Goal: Information Seeking & Learning: Learn about a topic

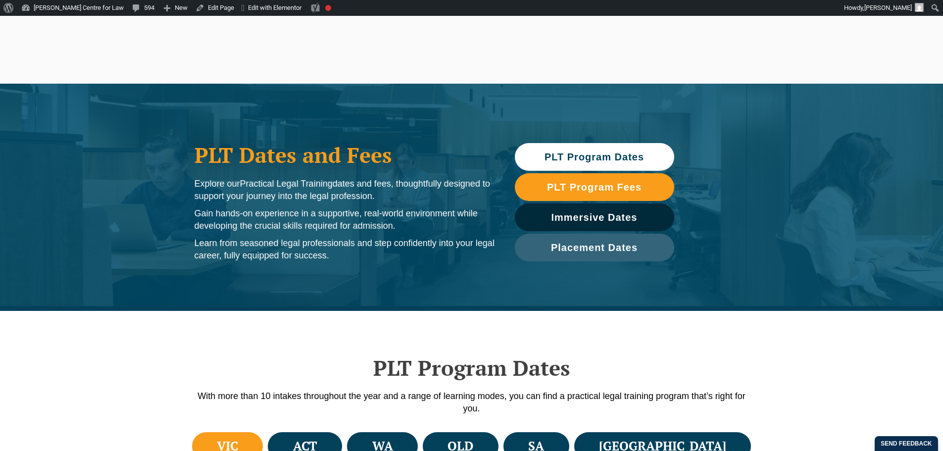
scroll to position [330, 0]
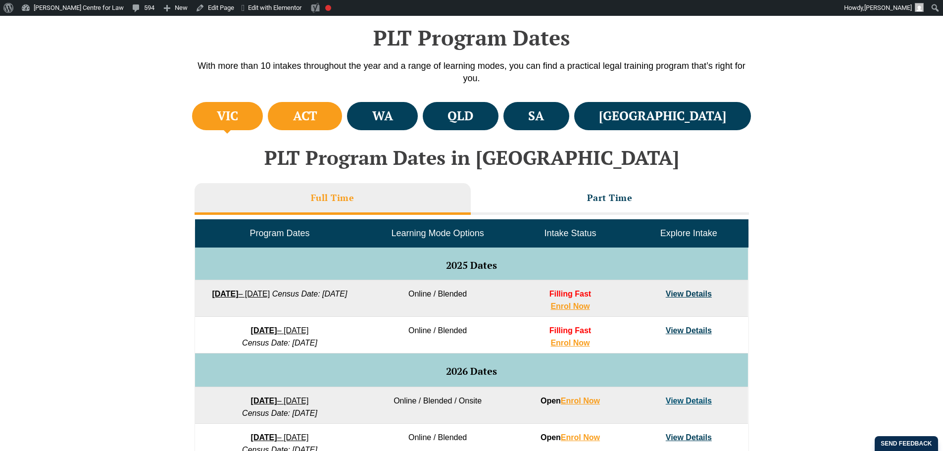
click at [333, 129] on li "ACT" at bounding box center [305, 116] width 74 height 28
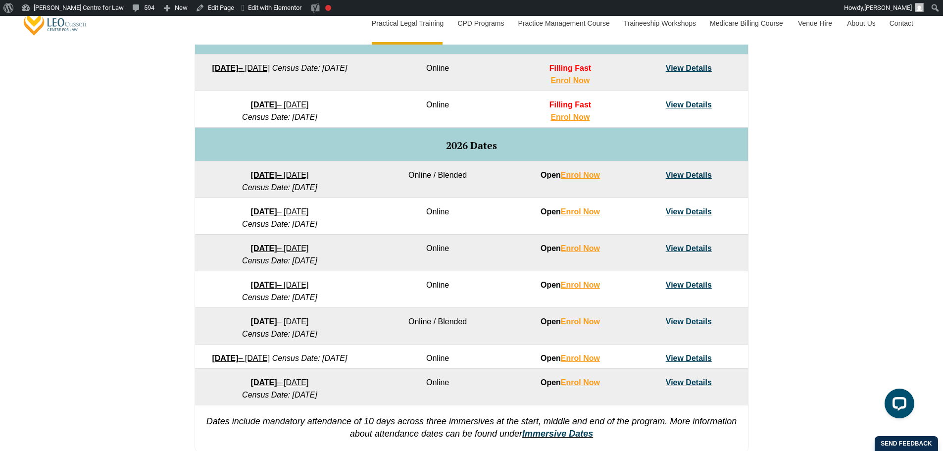
scroll to position [226, 0]
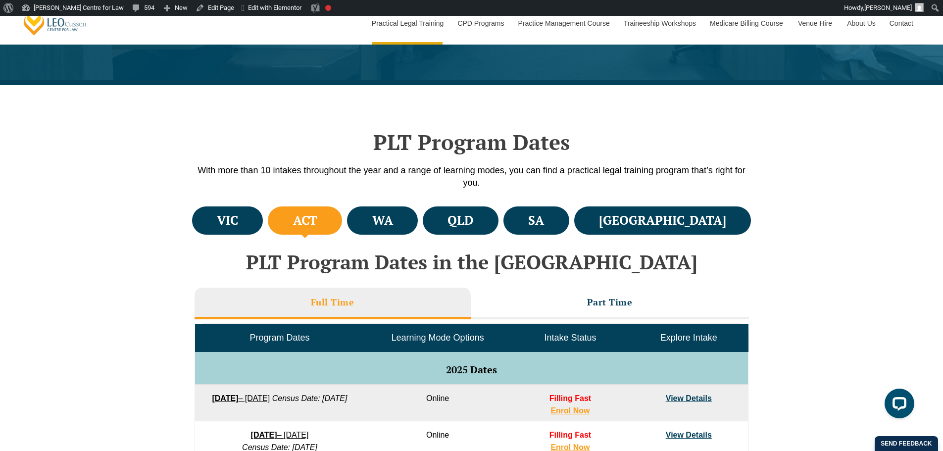
click at [614, 302] on h3 "Part Time" at bounding box center [610, 301] width 46 height 11
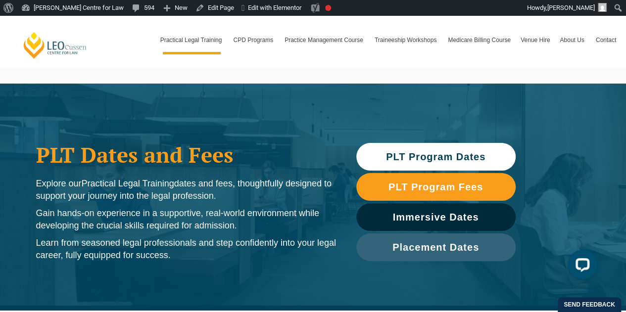
scroll to position [330, 0]
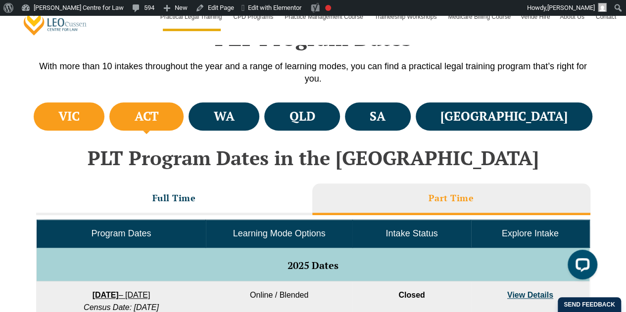
click at [54, 118] on li "VIC" at bounding box center [69, 116] width 71 height 28
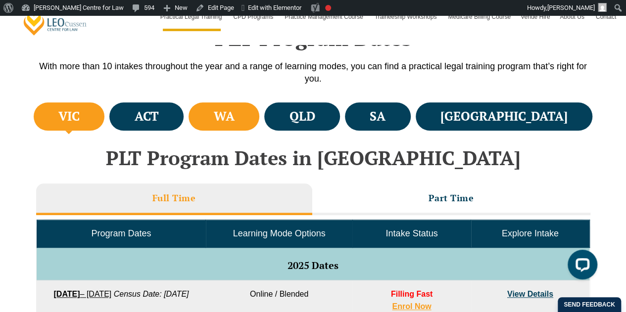
drag, startPoint x: 242, startPoint y: 115, endPoint x: 238, endPoint y: 120, distance: 6.3
click at [242, 117] on li "WA" at bounding box center [224, 116] width 71 height 28
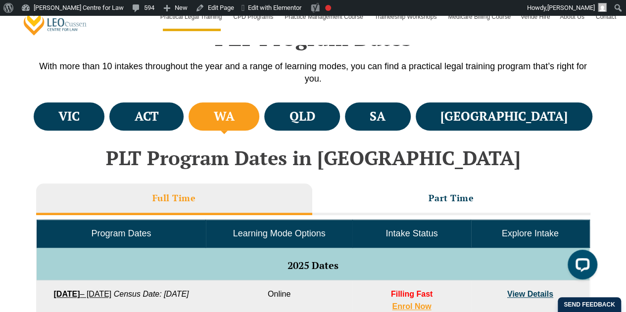
drag, startPoint x: 422, startPoint y: 104, endPoint x: 429, endPoint y: 100, distance: 8.6
click at [411, 104] on li "SA" at bounding box center [378, 116] width 66 height 28
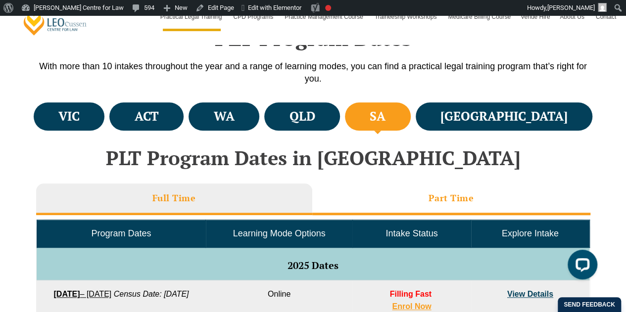
click at [466, 204] on li "Part Time" at bounding box center [451, 200] width 278 height 32
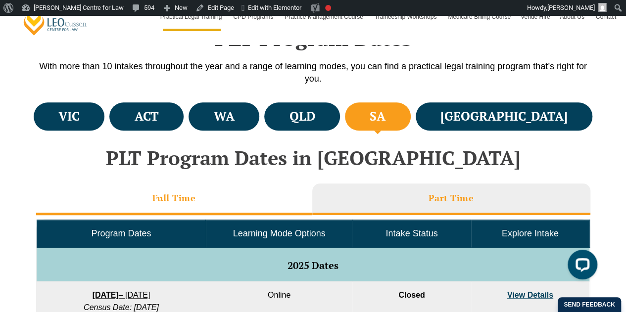
click at [153, 199] on h3 "Full Time" at bounding box center [174, 197] width 44 height 11
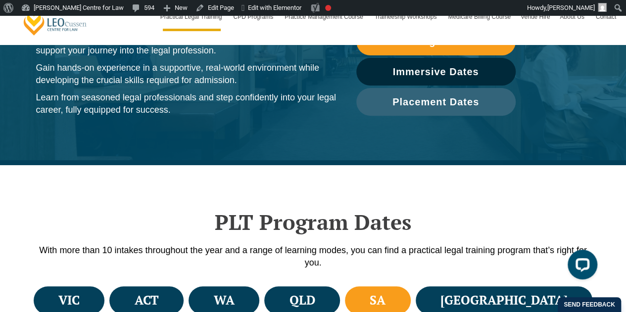
scroll to position [311, 0]
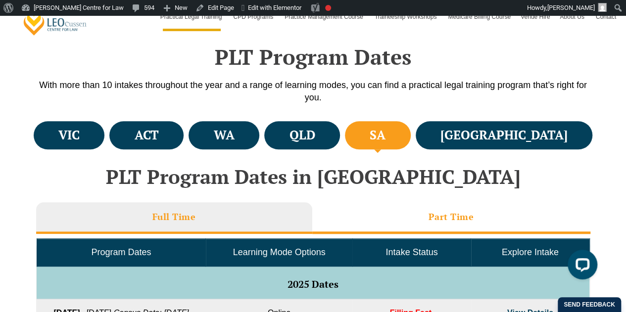
click at [385, 207] on li "Part Time" at bounding box center [451, 218] width 278 height 32
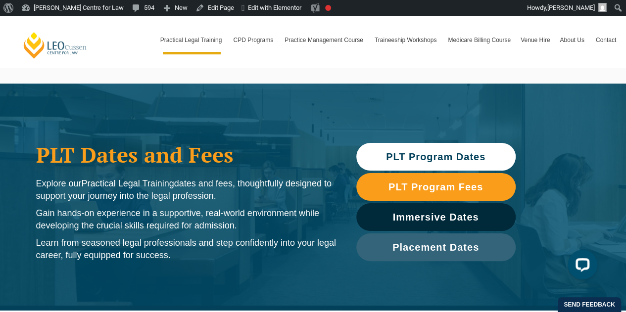
scroll to position [330, 0]
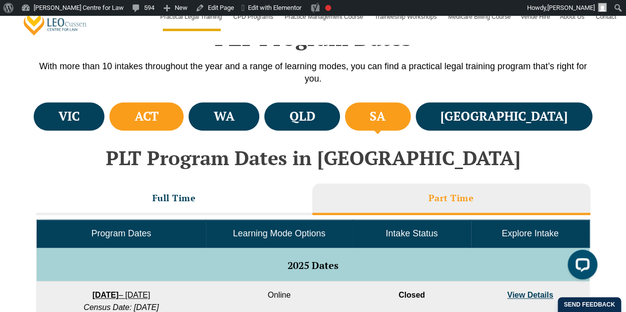
click at [159, 121] on h4 "ACT" at bounding box center [147, 116] width 24 height 16
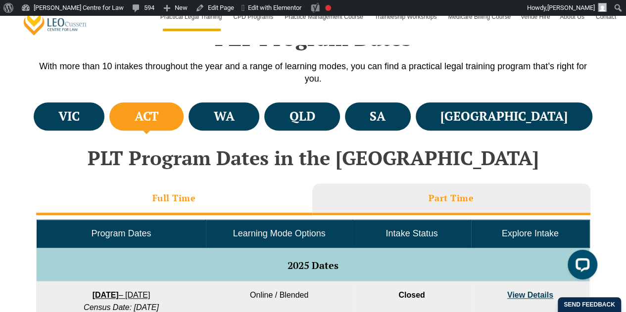
click at [185, 190] on li "Full Time" at bounding box center [174, 200] width 276 height 32
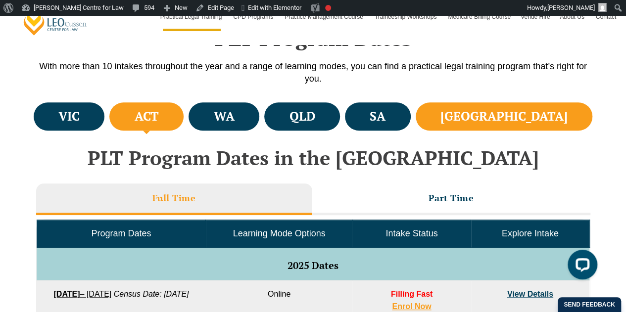
click at [535, 121] on h4 "[GEOGRAPHIC_DATA]" at bounding box center [503, 116] width 127 height 16
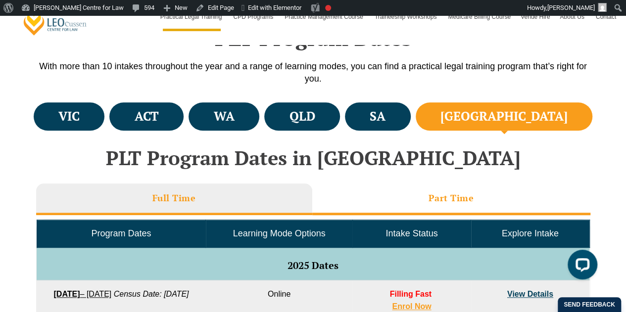
click at [444, 195] on h3 "Part Time" at bounding box center [451, 197] width 46 height 11
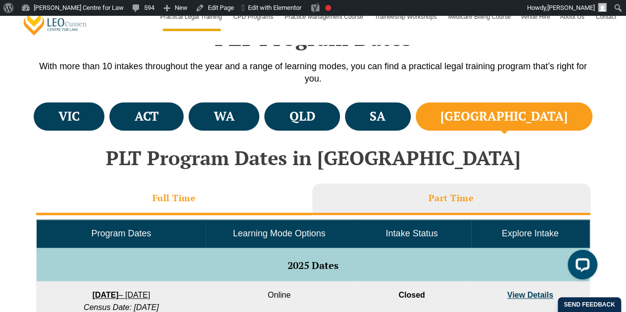
click at [213, 201] on li "Full Time" at bounding box center [174, 200] width 276 height 32
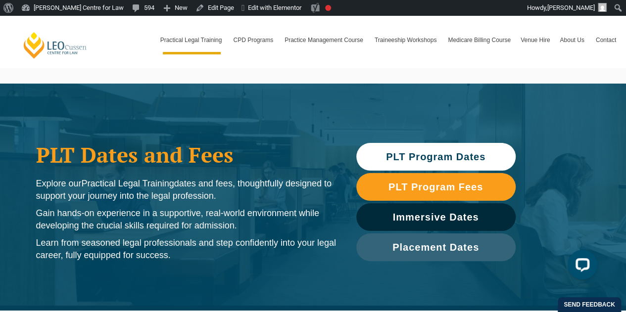
scroll to position [165, 0]
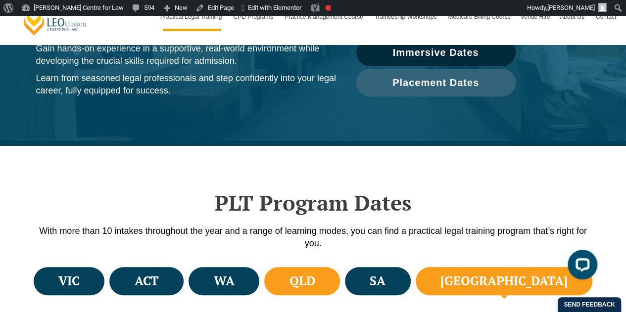
click at [331, 279] on li "QLD" at bounding box center [302, 281] width 76 height 28
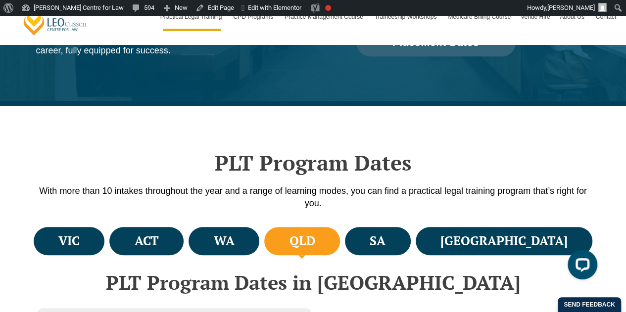
scroll to position [330, 0]
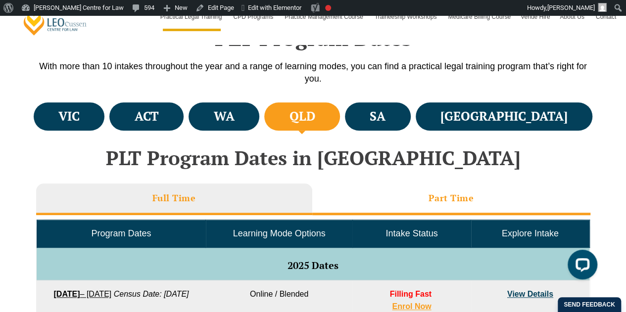
click at [427, 197] on li "Part Time" at bounding box center [451, 200] width 278 height 32
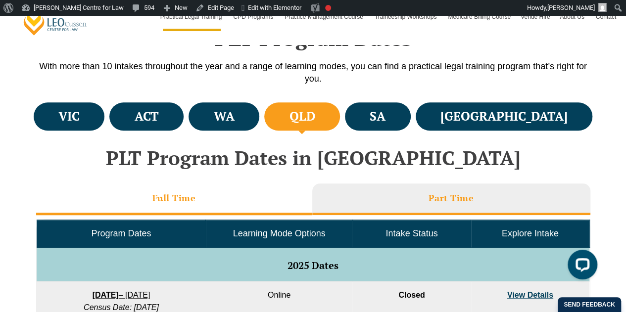
click at [197, 205] on li "Full Time" at bounding box center [174, 200] width 276 height 32
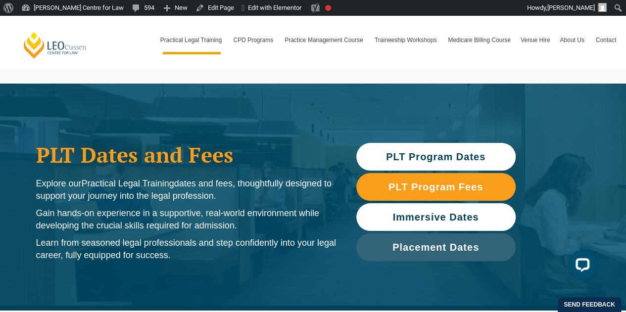
scroll to position [165, 0]
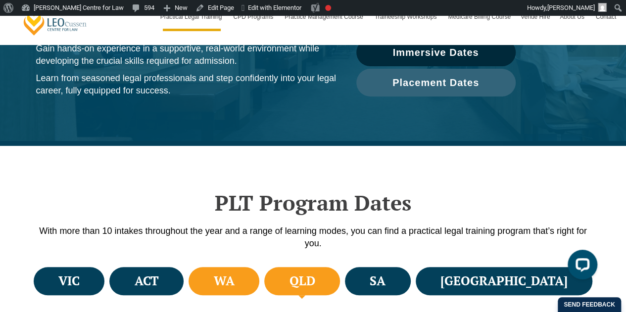
click at [259, 286] on li "WA" at bounding box center [224, 281] width 71 height 28
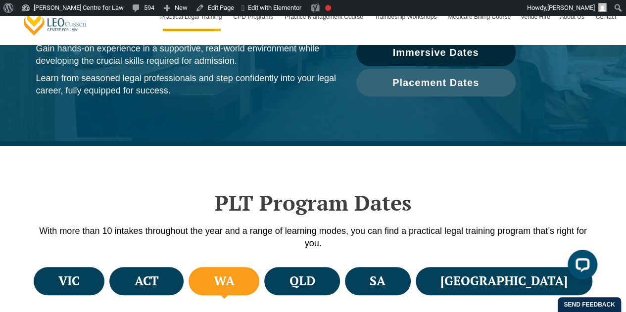
scroll to position [330, 0]
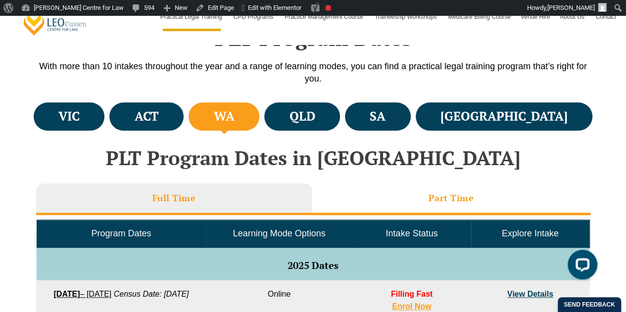
click at [473, 196] on h3 "Part Time" at bounding box center [451, 197] width 46 height 11
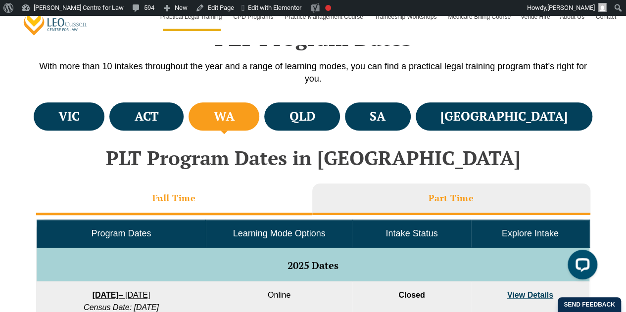
click at [204, 195] on li "Full Time" at bounding box center [174, 200] width 276 height 32
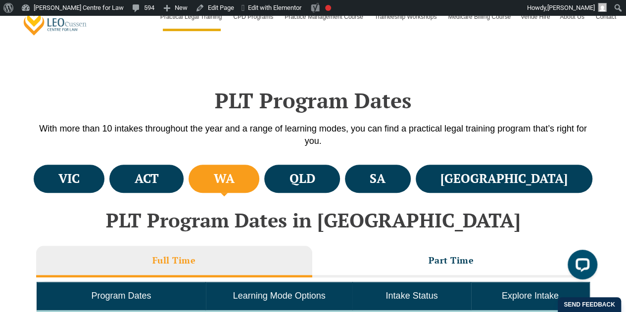
scroll to position [165, 0]
